Goal: Navigation & Orientation: Find specific page/section

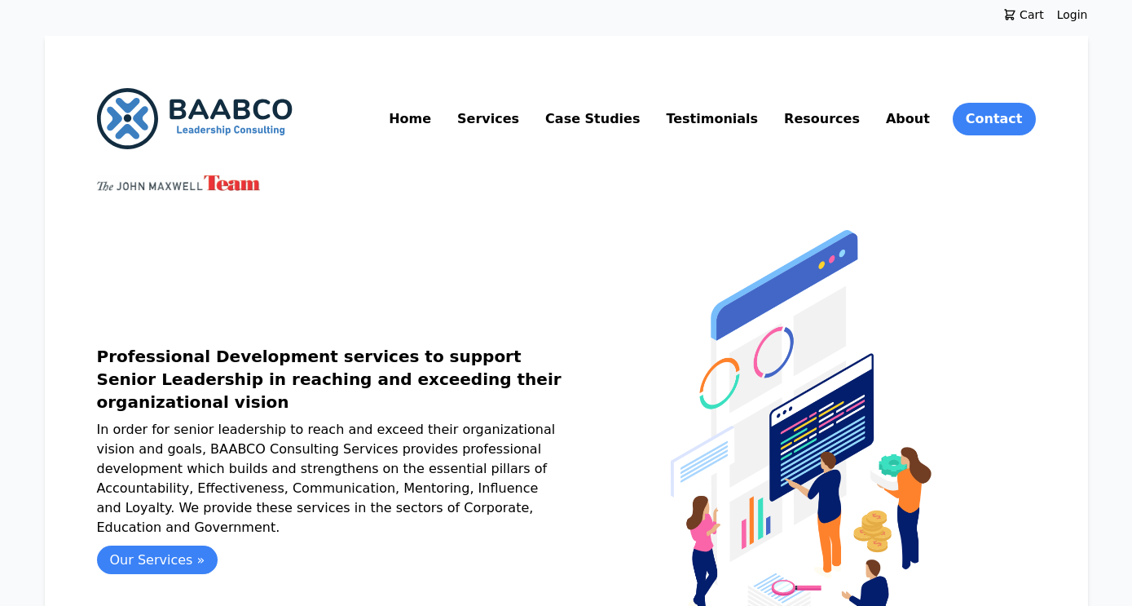
click at [915, 122] on link "About" at bounding box center [908, 119] width 51 height 26
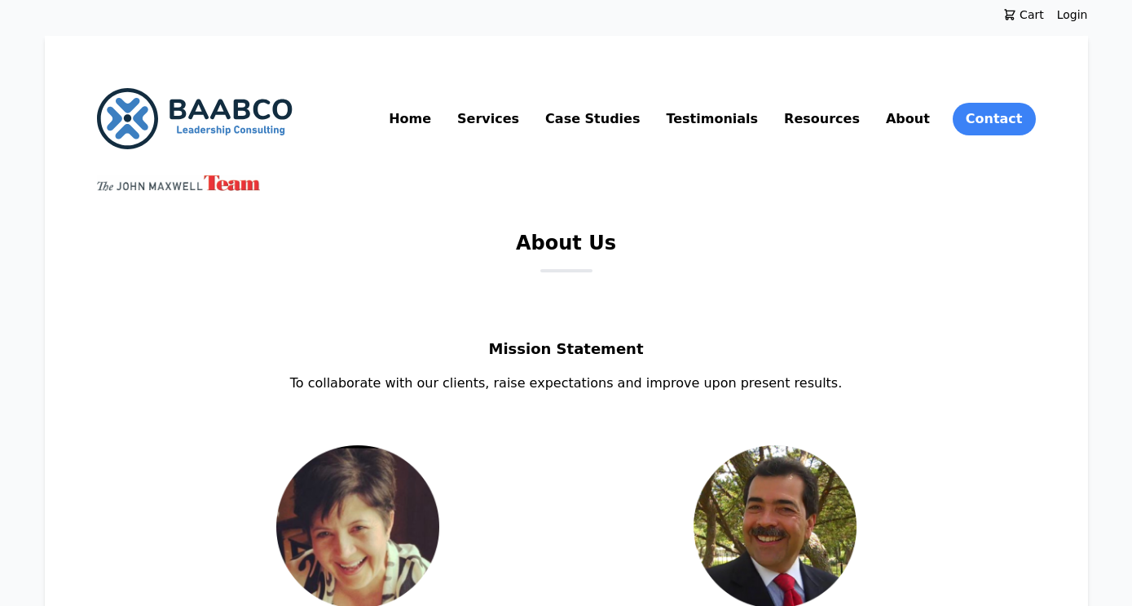
click at [434, 121] on link "Home" at bounding box center [410, 119] width 49 height 26
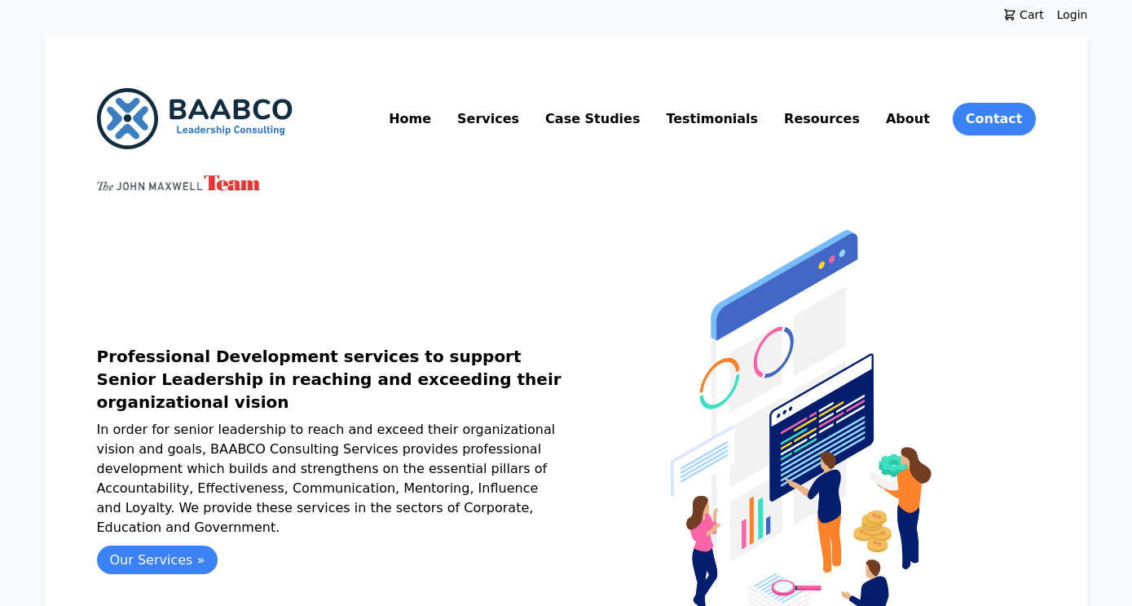
click at [918, 118] on link "About" at bounding box center [908, 119] width 51 height 26
